Goal: Task Accomplishment & Management: Manage account settings

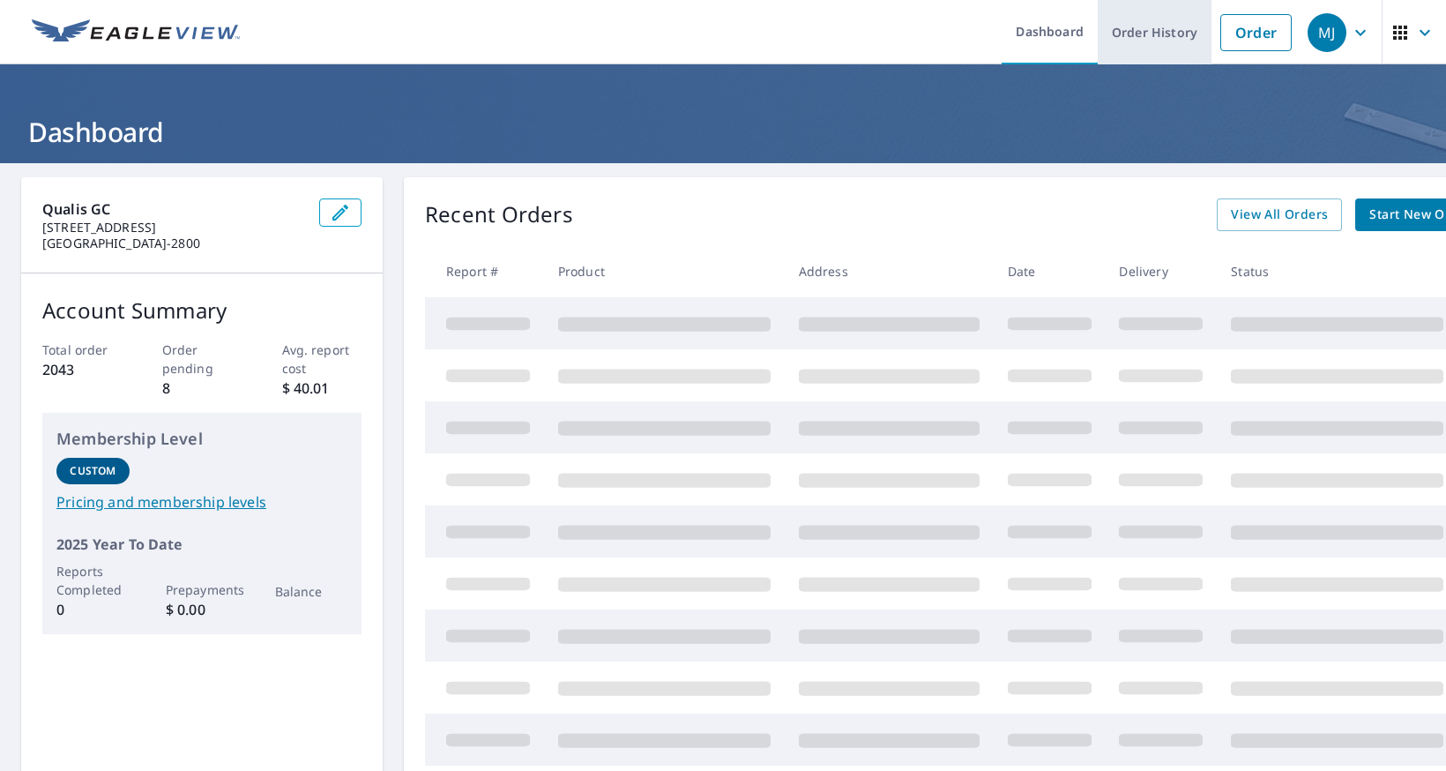
click at [1161, 26] on link "Order History" at bounding box center [1155, 32] width 114 height 64
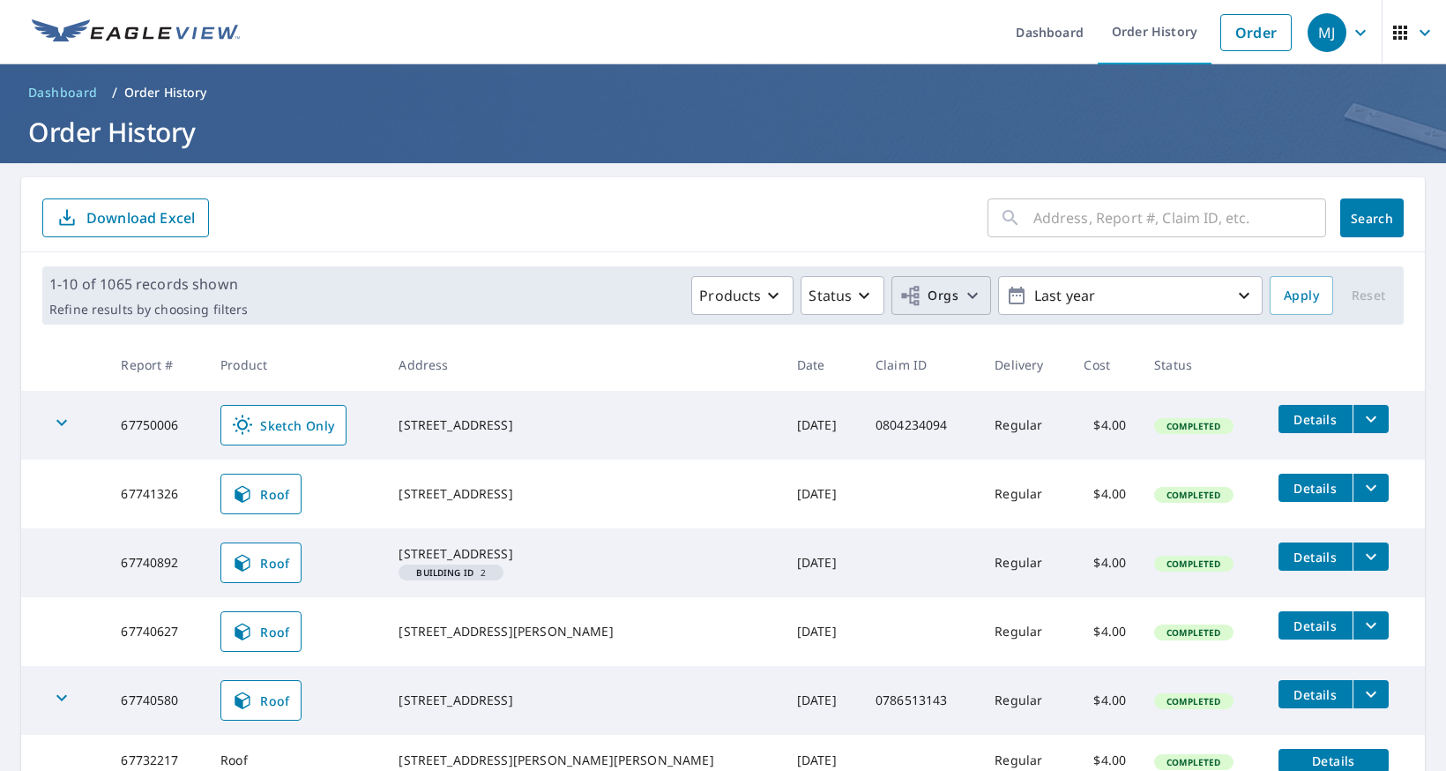
click at [955, 299] on span "Orgs" at bounding box center [928, 296] width 59 height 22
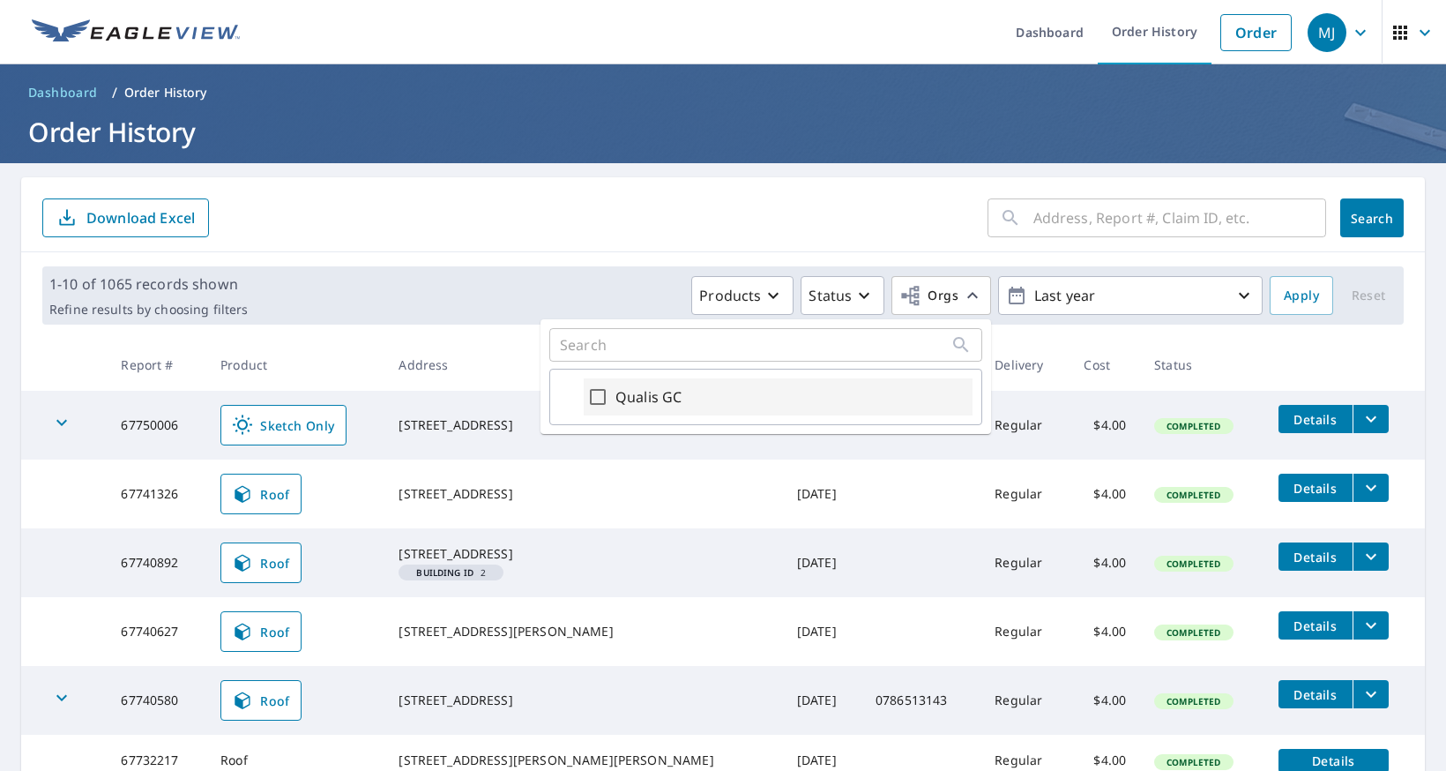
click at [771, 396] on div "Qualis GC" at bounding box center [778, 396] width 389 height 37
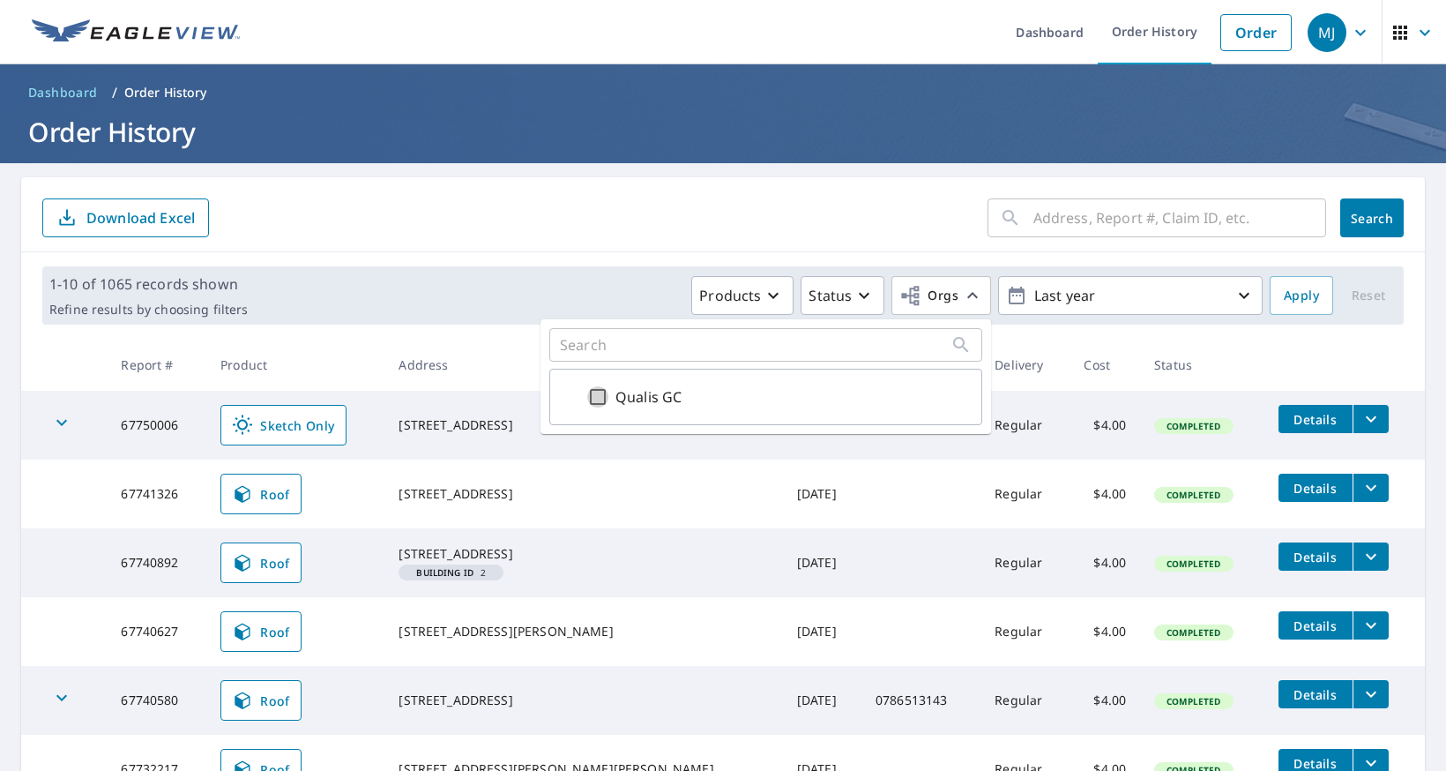
click at [595, 393] on input "Qualis GC" at bounding box center [597, 396] width 21 height 21
checkbox input "true"
click at [1114, 212] on input "text" at bounding box center [1179, 217] width 293 height 49
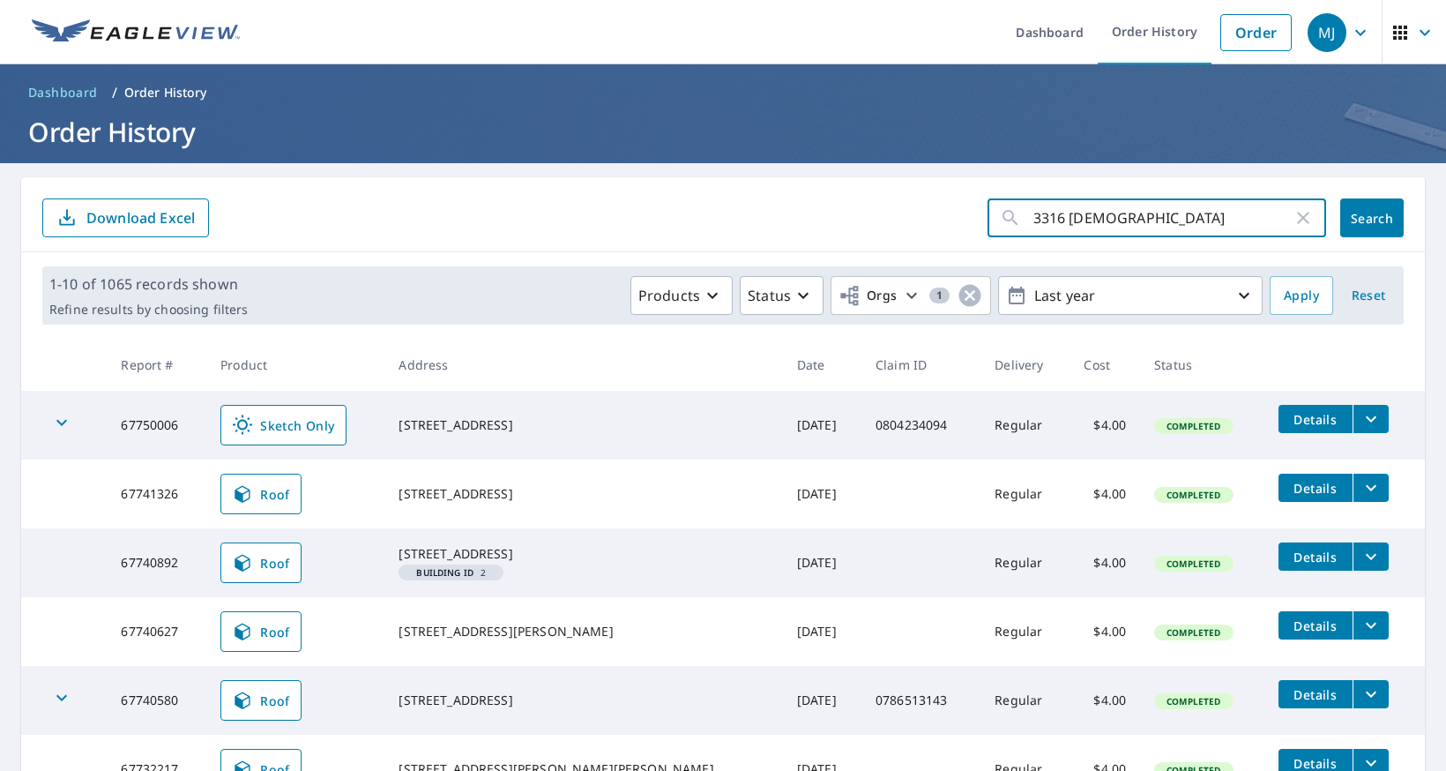
type input "3316 [DEMOGRAPHIC_DATA]"
click at [1367, 220] on span "Search" at bounding box center [1371, 218] width 35 height 17
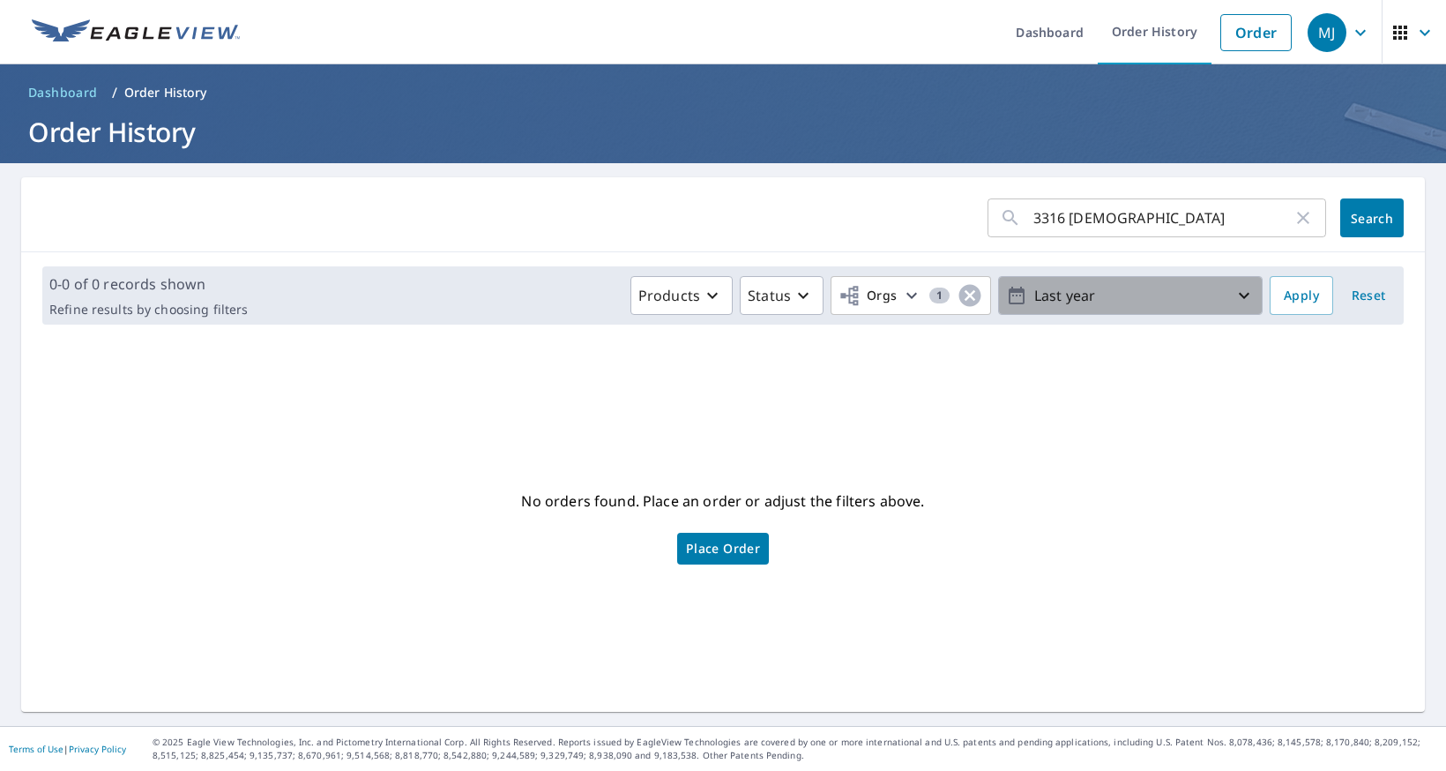
click at [1122, 301] on p "Last year" at bounding box center [1130, 295] width 206 height 31
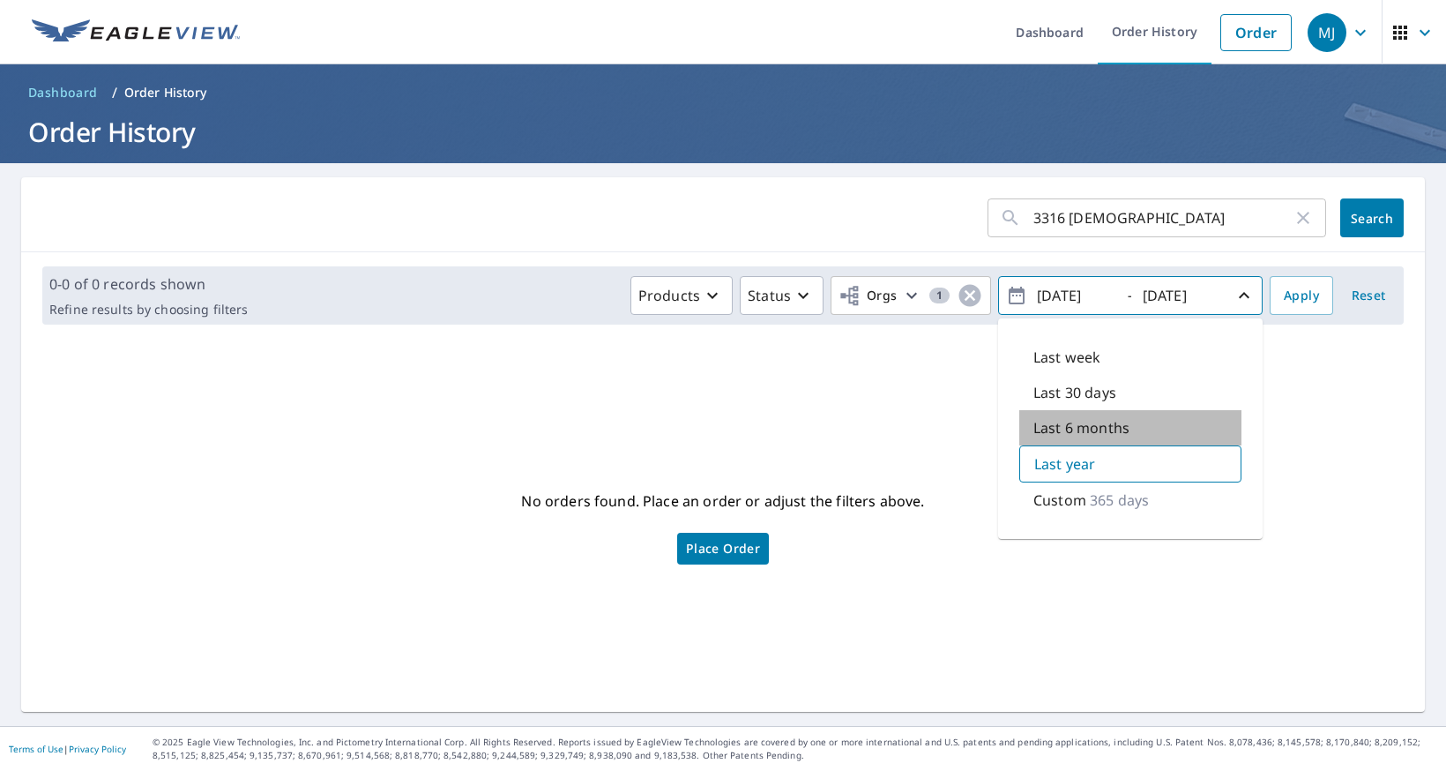
click at [1091, 428] on p "Last 6 months" at bounding box center [1081, 427] width 96 height 21
type input "[DATE]"
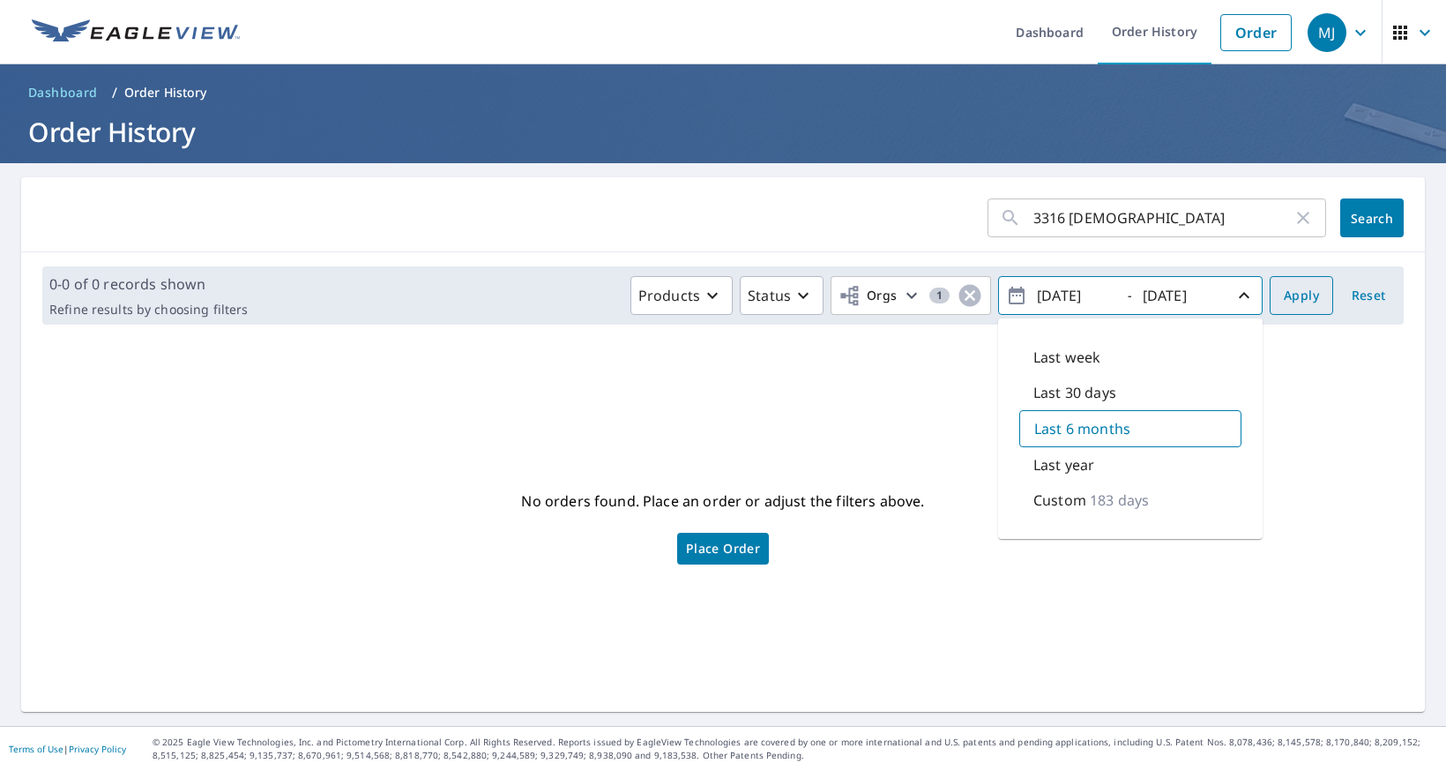
click at [1295, 304] on span "Apply" at bounding box center [1301, 296] width 35 height 22
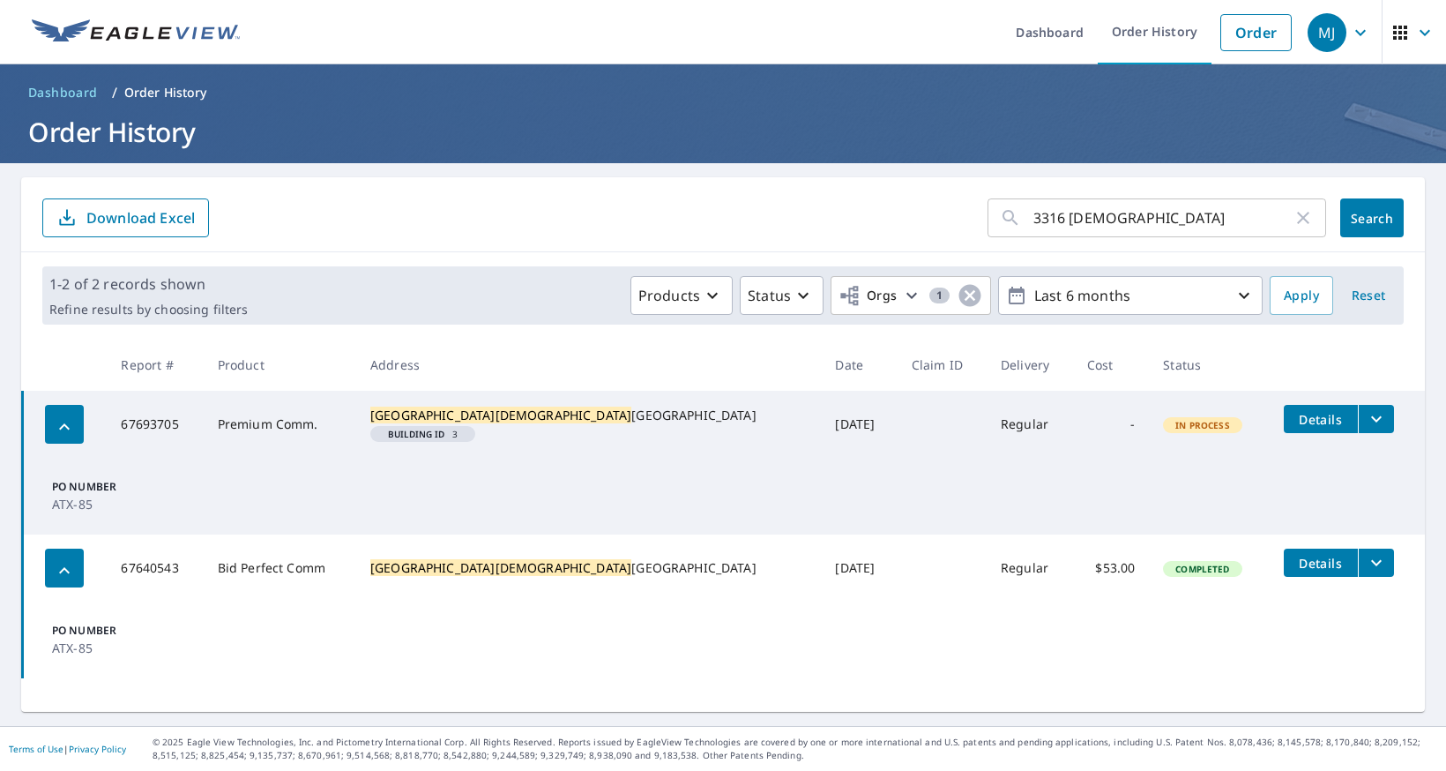
click at [1270, 433] on td "Details" at bounding box center [1347, 419] width 155 height 56
click at [1294, 422] on span "Details" at bounding box center [1320, 419] width 53 height 17
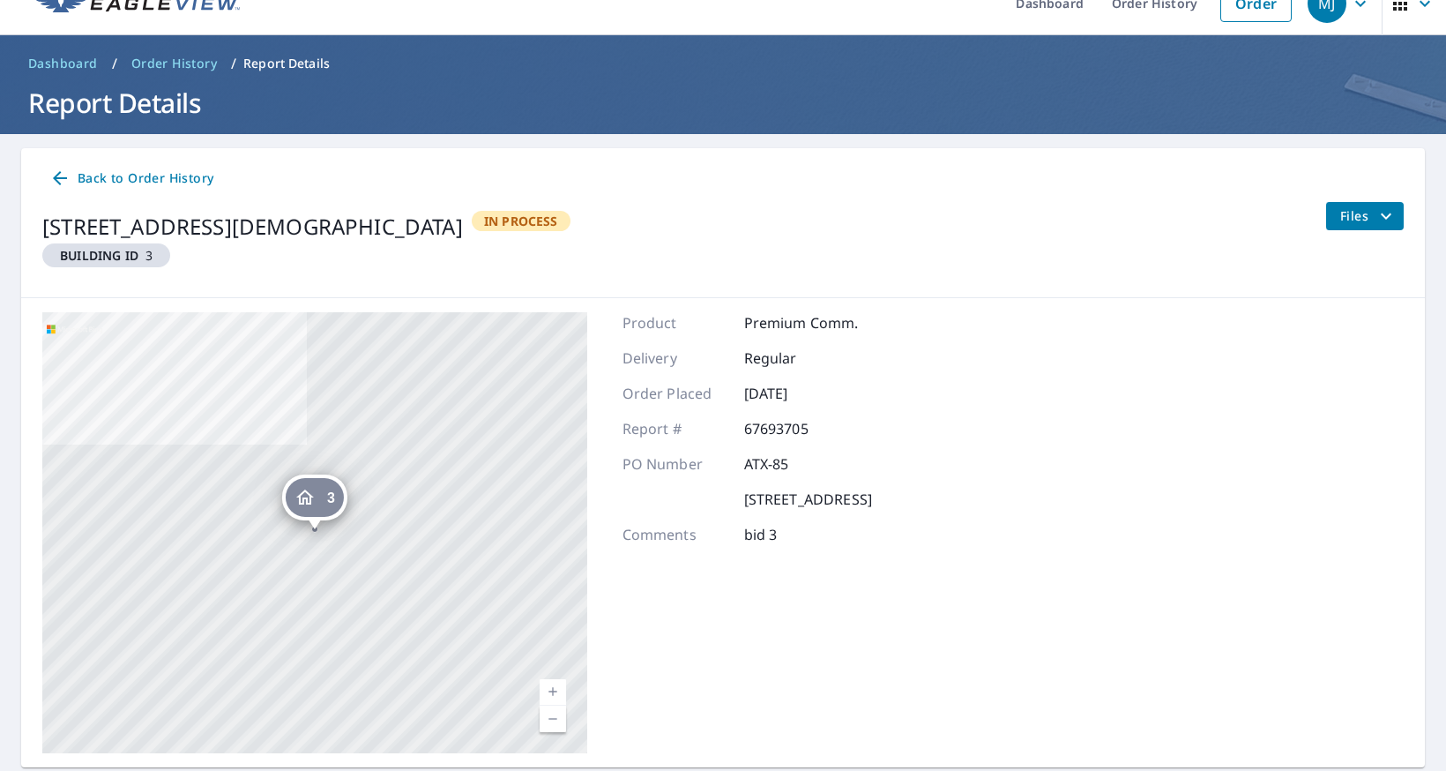
scroll to position [85, 0]
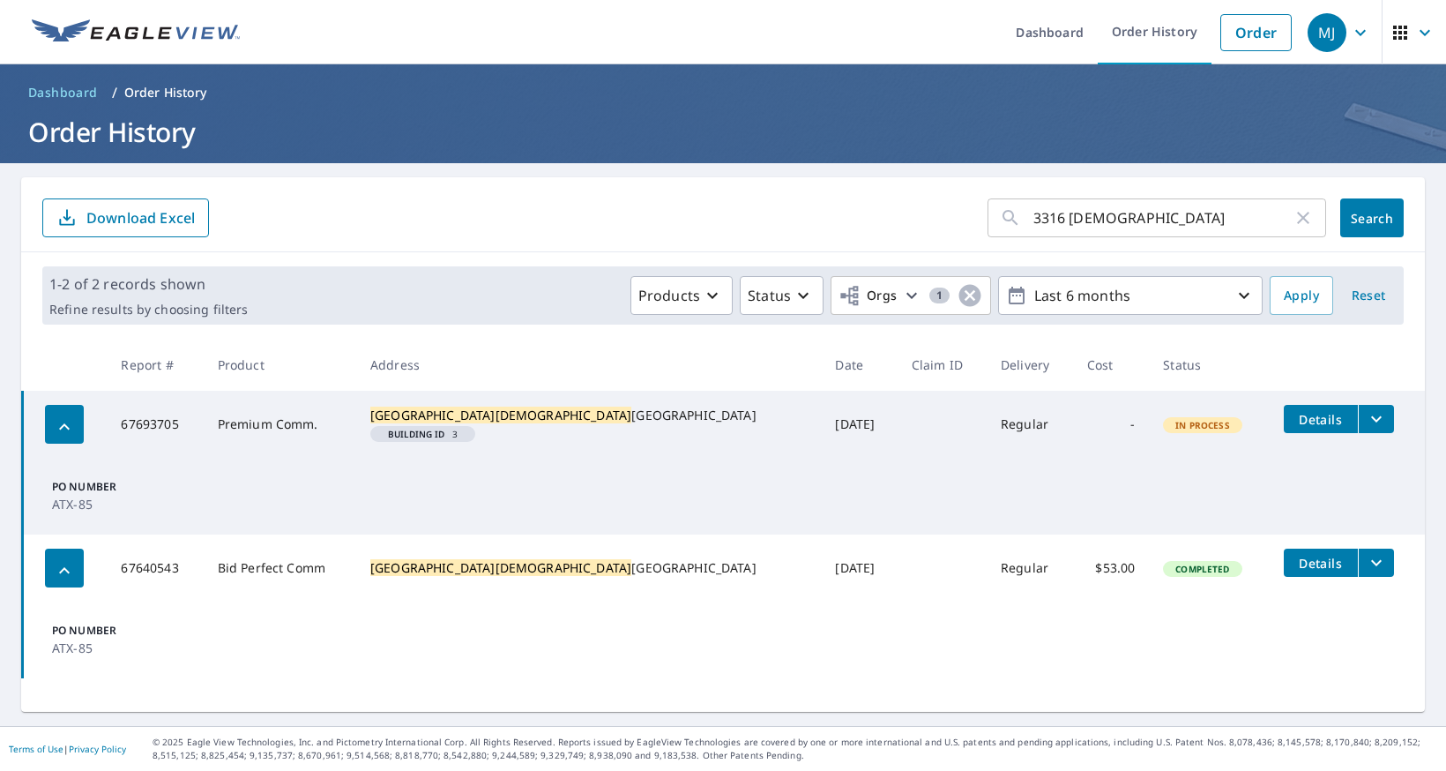
click at [1358, 422] on button "filesDropdownBtn-67693705" at bounding box center [1376, 419] width 36 height 28
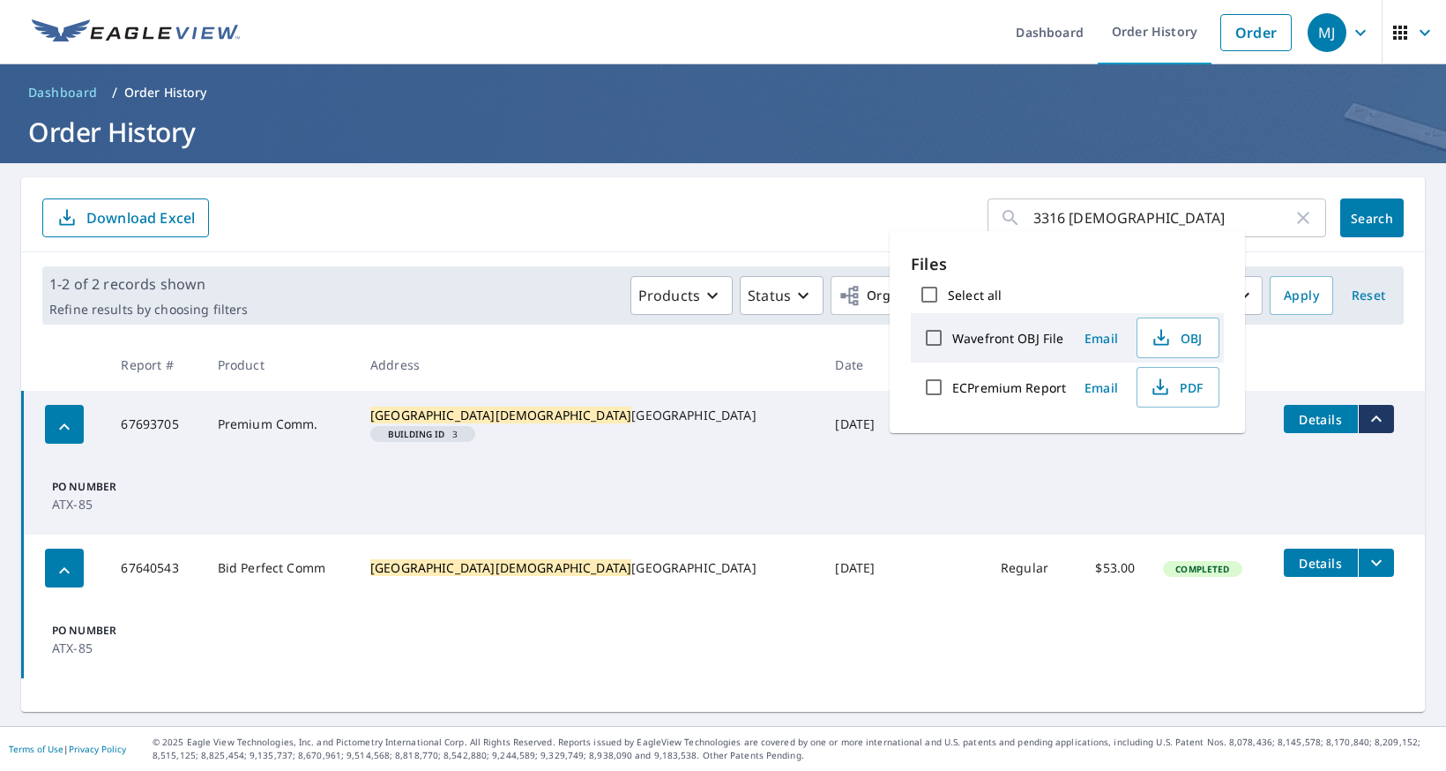
click at [932, 386] on input "ECPremium Report" at bounding box center [933, 387] width 37 height 37
checkbox input "true"
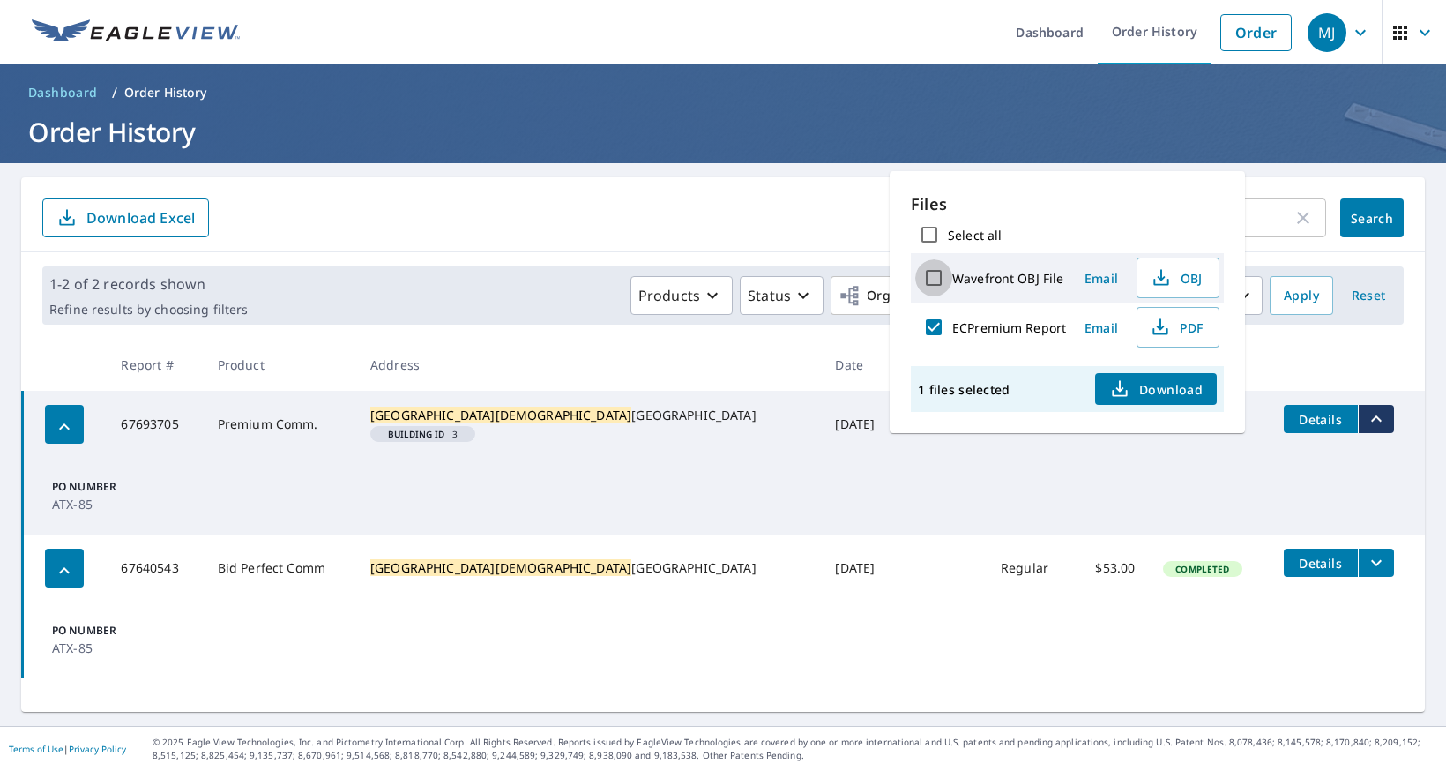
click at [932, 284] on input "Wavefront OBJ File" at bounding box center [933, 277] width 37 height 37
checkbox input "true"
click at [1153, 393] on span "Download" at bounding box center [1155, 388] width 93 height 21
click at [898, 451] on td at bounding box center [942, 424] width 89 height 67
